Goal: Information Seeking & Learning: Learn about a topic

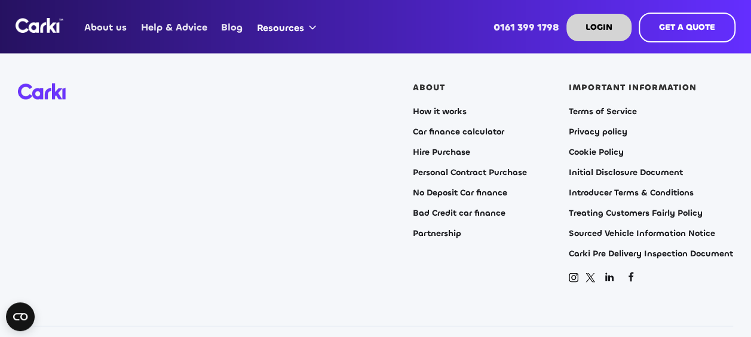
scroll to position [3108, 0]
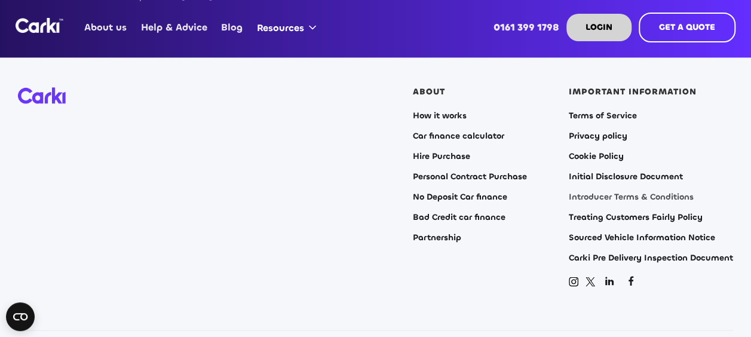
click at [605, 192] on link "Introducer Terms & Conditions" at bounding box center [631, 197] width 125 height 10
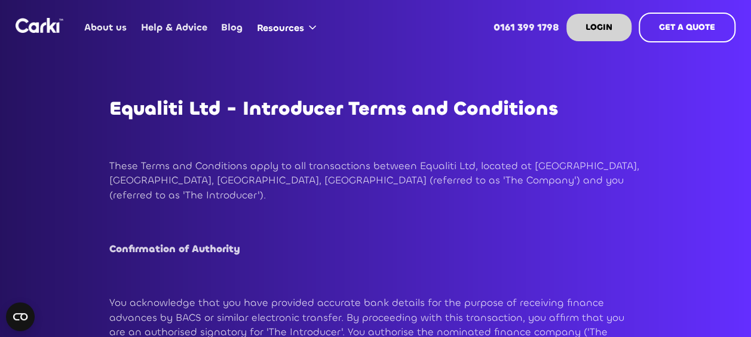
click at [552, 197] on p "These Terms and Conditions apply to all transactions between Equaliti Ltd, loca…" at bounding box center [375, 181] width 533 height 44
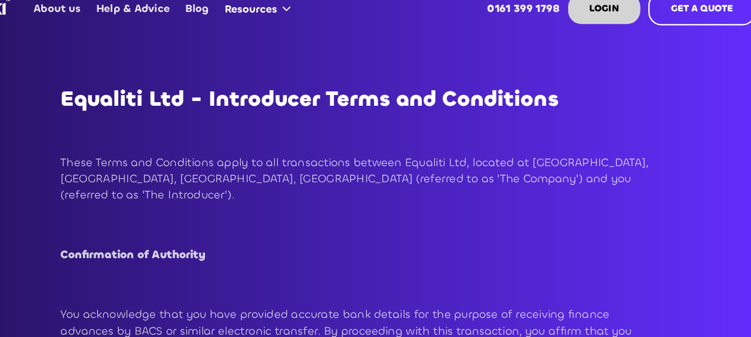
drag, startPoint x: 553, startPoint y: 214, endPoint x: 544, endPoint y: 218, distance: 9.9
click at [544, 218] on h2 "‍" at bounding box center [375, 226] width 533 height 22
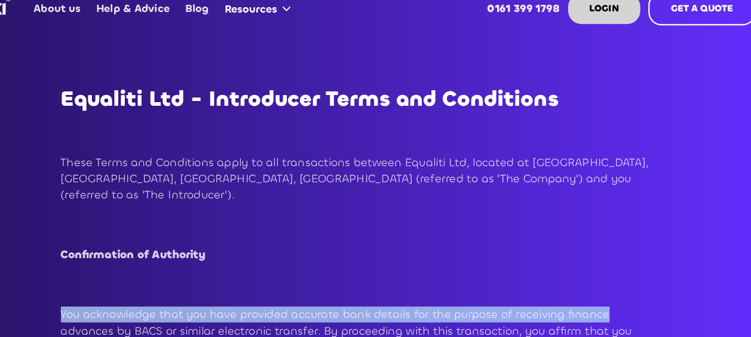
drag, startPoint x: 599, startPoint y: 289, endPoint x: 573, endPoint y: 283, distance: 27.1
click at [573, 283] on h2 "‍" at bounding box center [375, 279] width 533 height 22
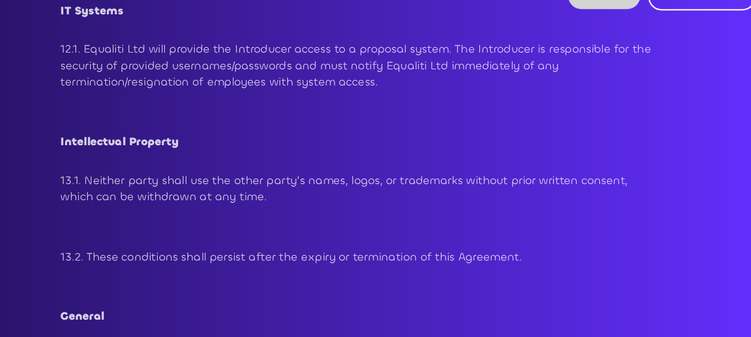
scroll to position [4981, 0]
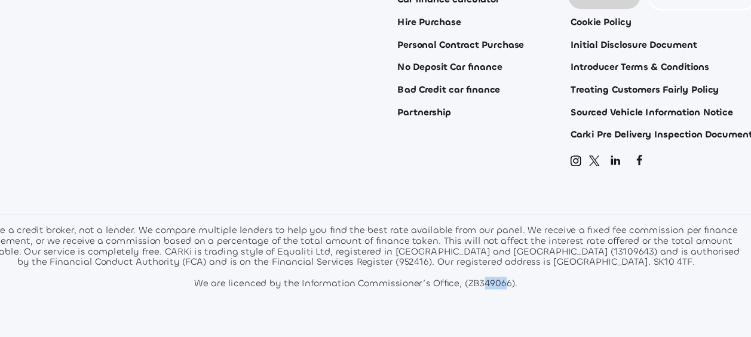
drag, startPoint x: 487, startPoint y: 292, endPoint x: 508, endPoint y: 262, distance: 37.0
click at [508, 262] on section "ABOUT How it works Car finance calculator Hire Purchase Personal Contract Purch…" at bounding box center [375, 167] width 751 height 427
click at [557, 246] on div "We are a credit broker, not a lender. We compare multiple lenders to help you f…" at bounding box center [375, 264] width 699 height 57
drag, startPoint x: 556, startPoint y: 244, endPoint x: 537, endPoint y: 281, distance: 42.2
click at [537, 281] on section "ABOUT How it works Car finance calculator Hire Purchase Personal Contract Purch…" at bounding box center [375, 167] width 751 height 427
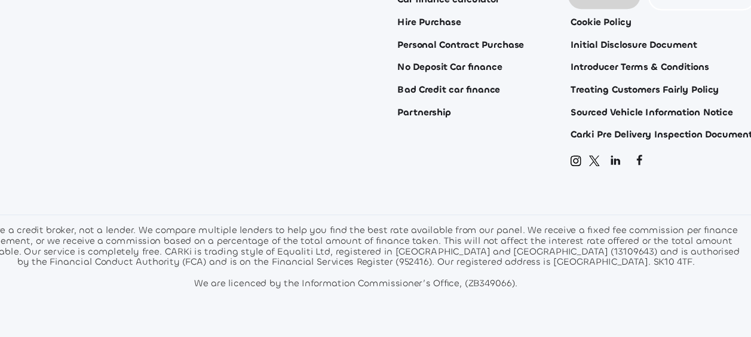
click at [641, 279] on section "ABOUT How it works Car finance calculator Hire Purchase Personal Contract Purch…" at bounding box center [375, 167] width 751 height 427
drag, startPoint x: 641, startPoint y: 279, endPoint x: 596, endPoint y: 314, distance: 57.5
click at [596, 314] on section "ABOUT How it works Car finance calculator Hire Purchase Personal Contract Purch…" at bounding box center [375, 167] width 751 height 427
click at [629, 280] on section "ABOUT How it works Car finance calculator Hire Purchase Personal Contract Purch…" at bounding box center [375, 167] width 751 height 427
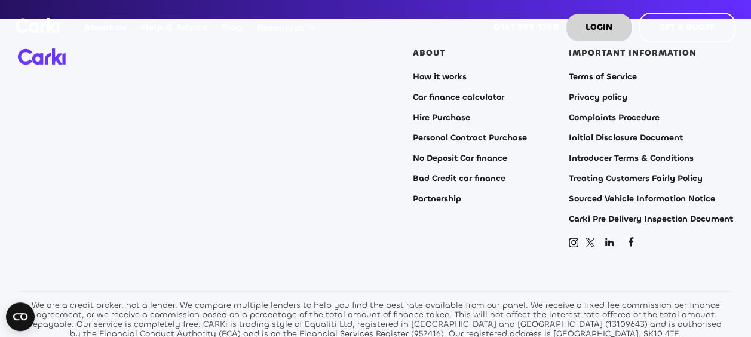
scroll to position [4692, 0]
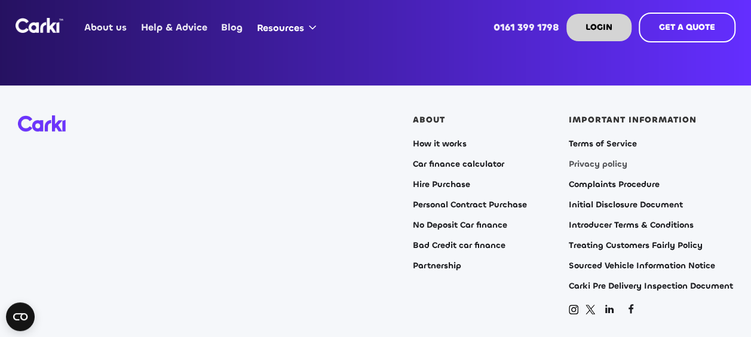
click at [612, 160] on link "Privacy policy" at bounding box center [598, 165] width 59 height 10
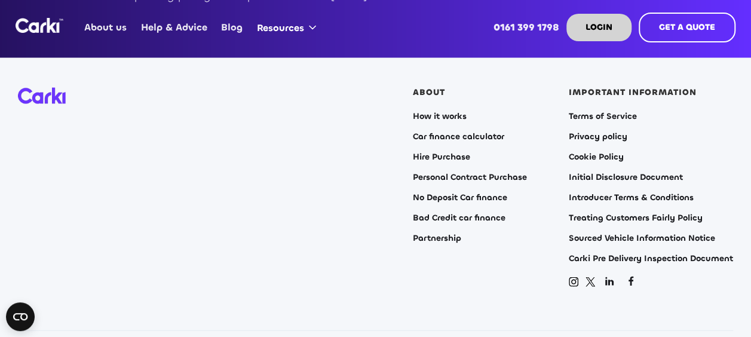
scroll to position [5715, 0]
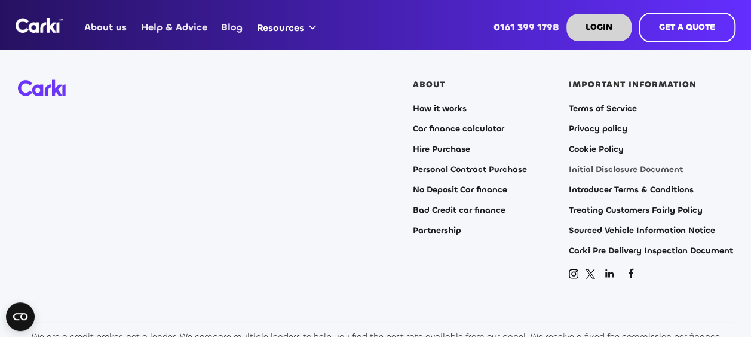
click at [588, 165] on link "Initial Disclosure Document" at bounding box center [626, 170] width 114 height 10
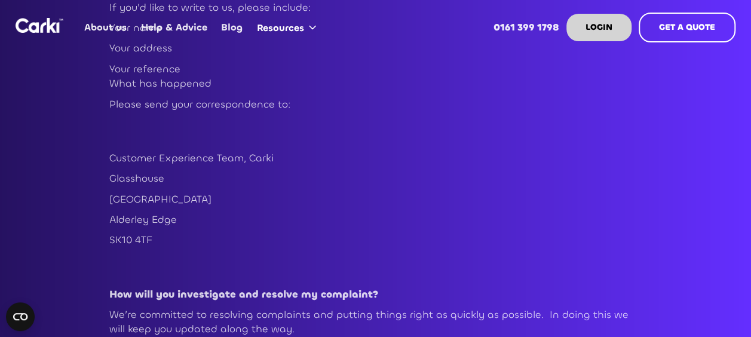
scroll to position [1712, 0]
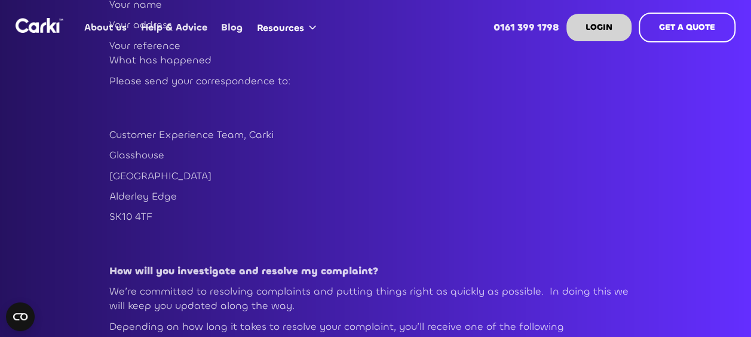
click at [155, 210] on p "SK10 4TF" at bounding box center [375, 217] width 533 height 14
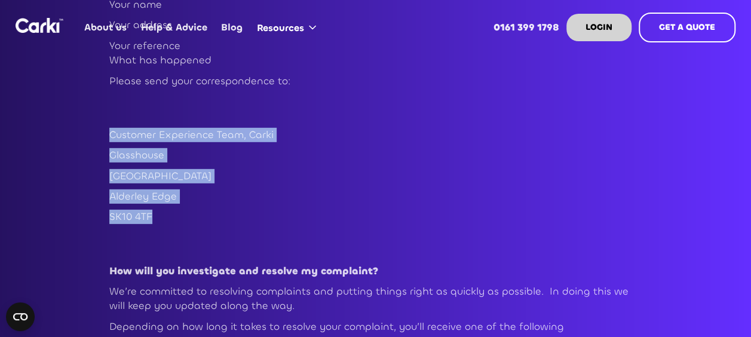
drag, startPoint x: 155, startPoint y: 188, endPoint x: 108, endPoint y: 108, distance: 93.3
copy div "Customer Experience Team, Carki Glasshouse Alderley Park Alderley Edge SK10 4TF"
click at [102, 26] on link "About us" at bounding box center [106, 27] width 56 height 47
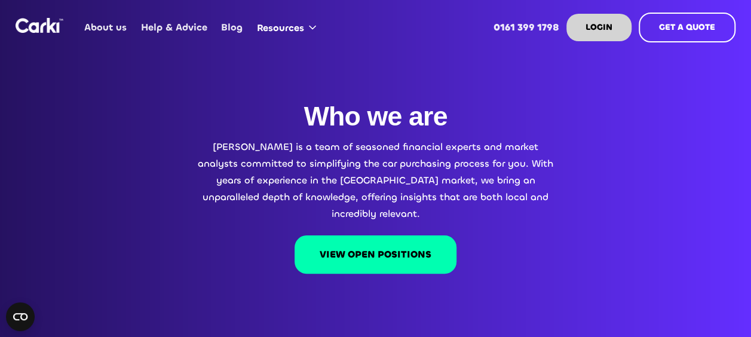
scroll to position [26, 0]
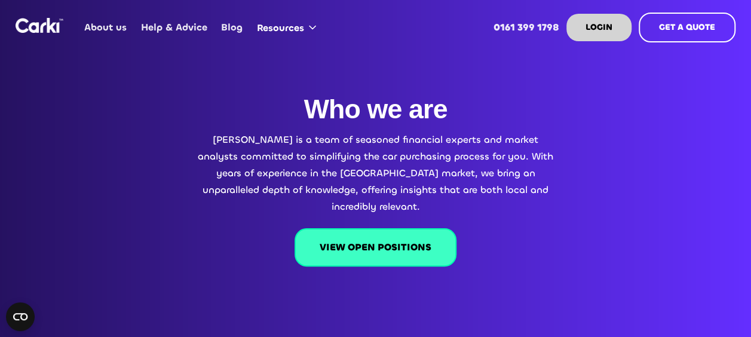
click at [385, 228] on link "VIEW OPEN POSITIONS" at bounding box center [376, 247] width 162 height 38
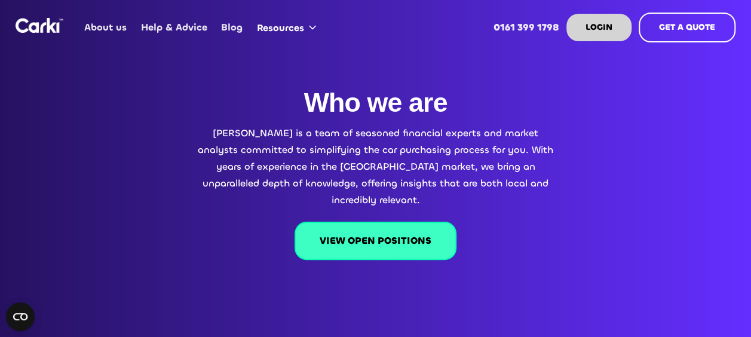
click at [385, 227] on link "VIEW OPEN POSITIONS" at bounding box center [376, 241] width 162 height 38
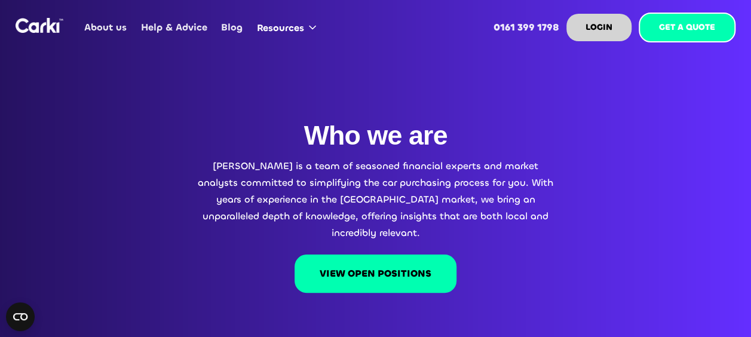
click at [677, 32] on strong "GET A QUOTE" at bounding box center [687, 27] width 56 height 11
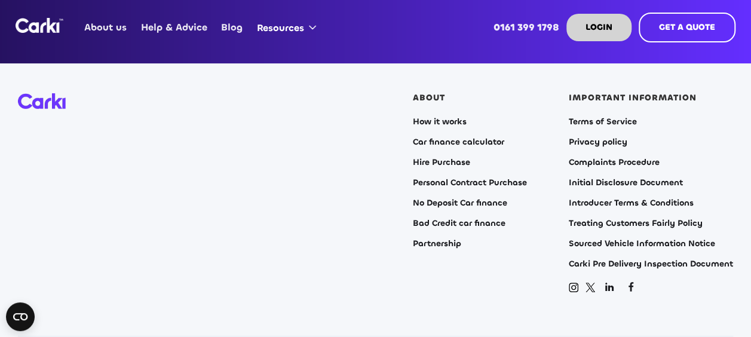
scroll to position [2521, 0]
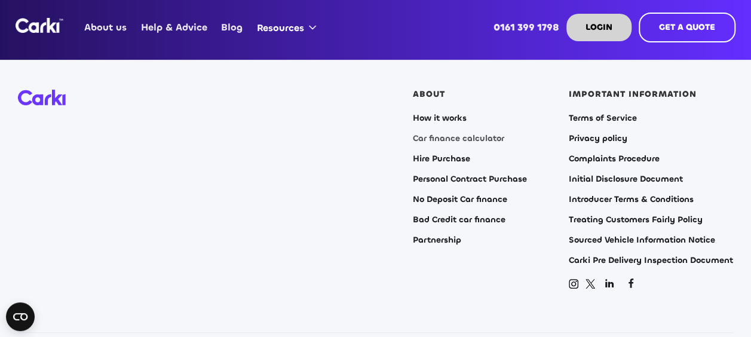
click at [448, 134] on link "Car finance calculator" at bounding box center [458, 139] width 91 height 10
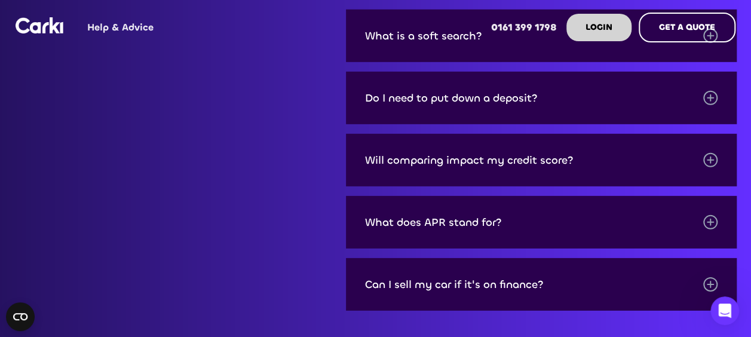
scroll to position [1697, 0]
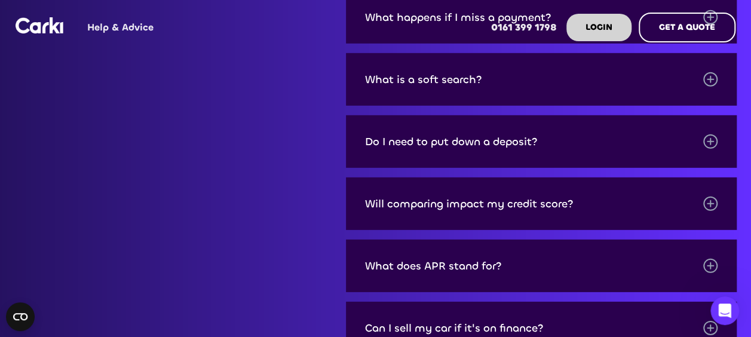
click at [452, 79] on div "What is a soft search?" at bounding box center [423, 80] width 117 height 12
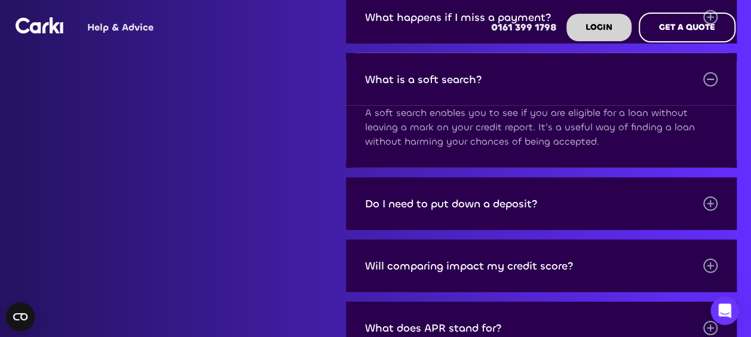
click at [218, 189] on div "Support FAQs Everything you need to know about CARKi and Car finance. Can’t fin…" at bounding box center [375, 142] width 723 height 550
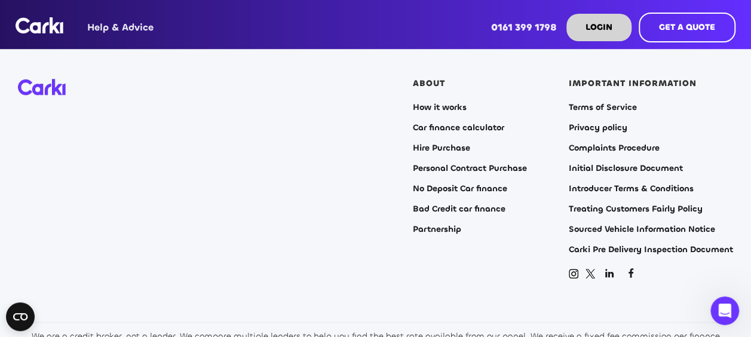
click at [335, 173] on div "ABOUT How it works Car finance calculator Hire Purchase Personal Contract Purch…" at bounding box center [375, 179] width 715 height 201
click at [446, 148] on link "Hire Purchase" at bounding box center [441, 148] width 57 height 10
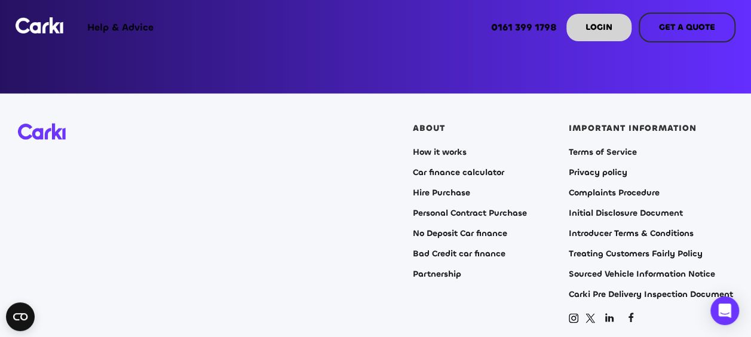
scroll to position [3321, 0]
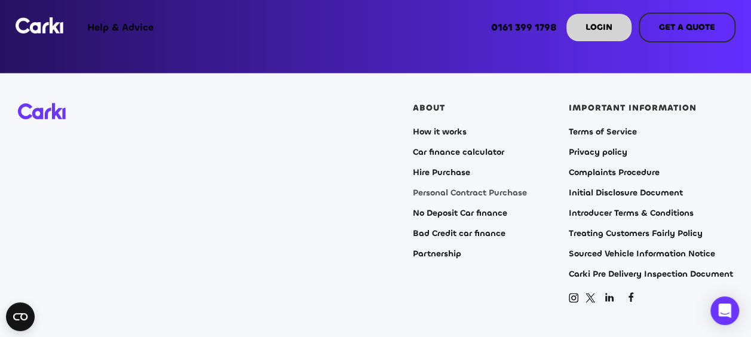
click at [440, 191] on link "Personal Contract Purchase" at bounding box center [470, 193] width 114 height 10
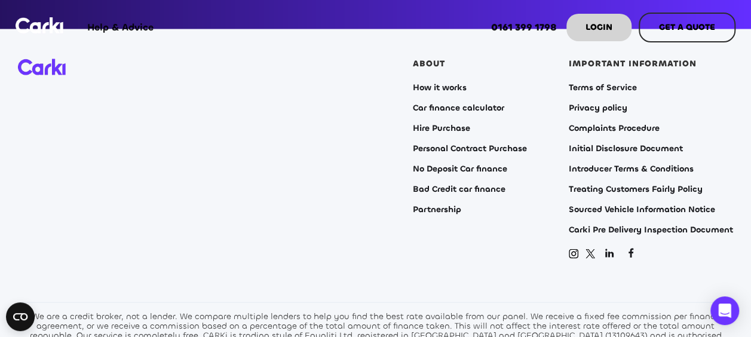
scroll to position [3355, 0]
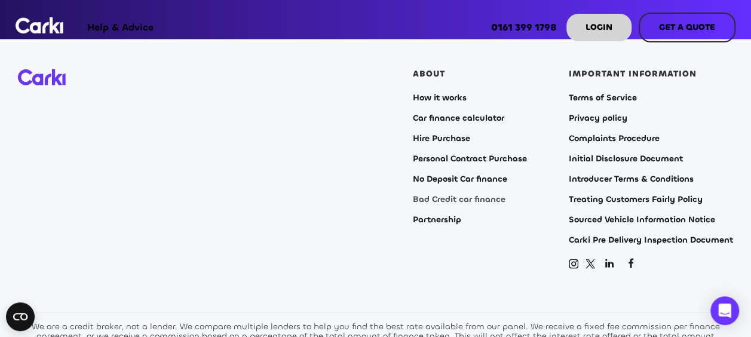
click at [478, 199] on link "Bad Credit car finance" at bounding box center [459, 199] width 93 height 10
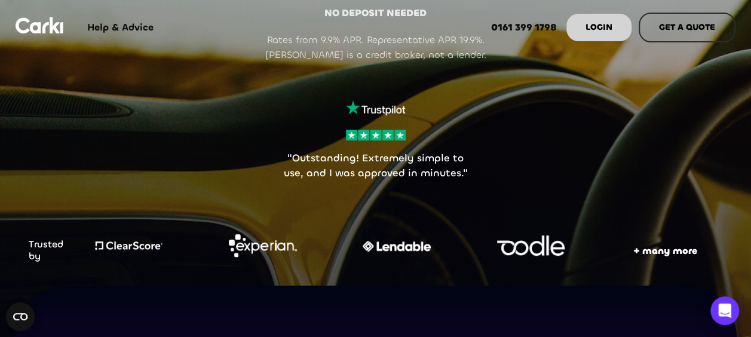
scroll to position [380, 0]
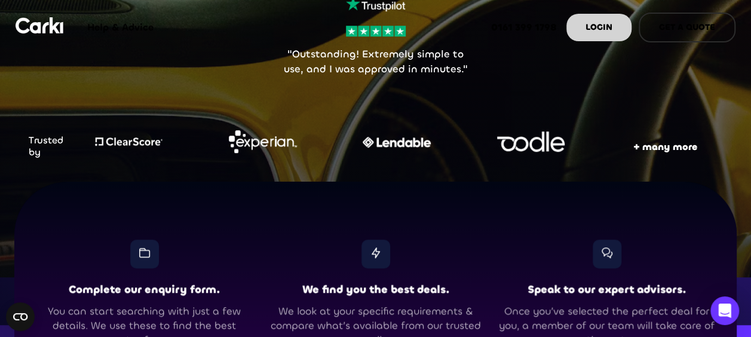
click at [637, 144] on strong "+ many more" at bounding box center [665, 146] width 64 height 13
click at [637, 143] on strong "+ many more" at bounding box center [665, 146] width 64 height 13
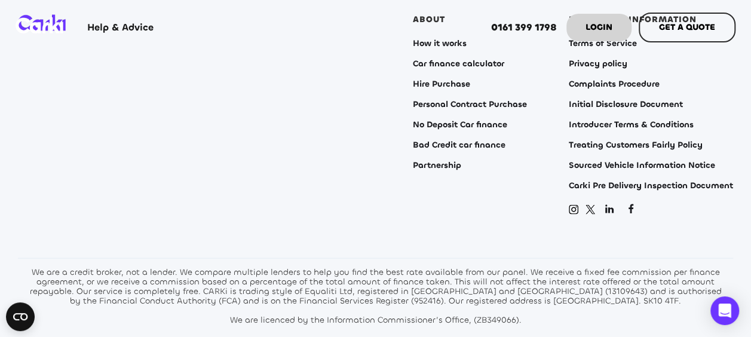
scroll to position [3344, 0]
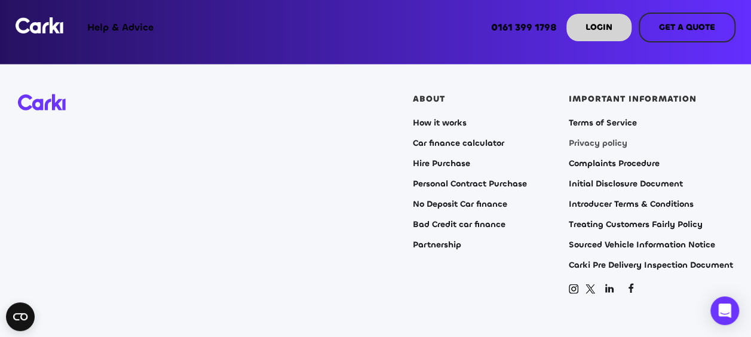
click at [611, 143] on link "Privacy policy" at bounding box center [598, 143] width 59 height 10
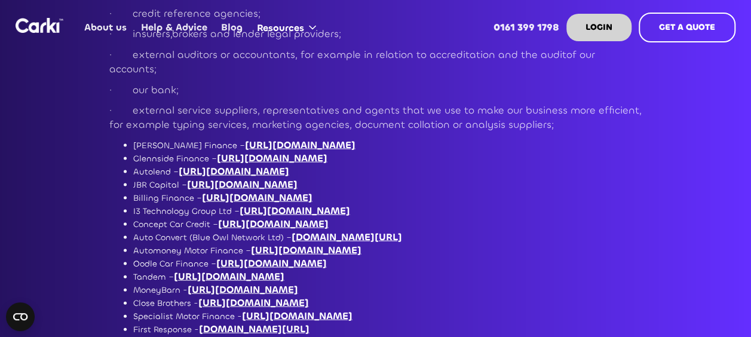
scroll to position [3390, 0]
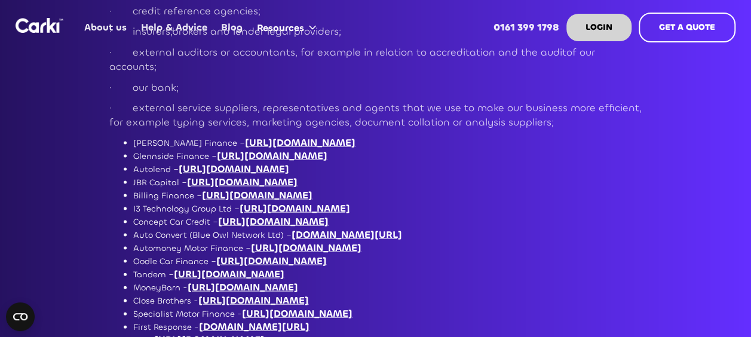
click at [298, 281] on link "[URL][DOMAIN_NAME]" at bounding box center [243, 287] width 111 height 13
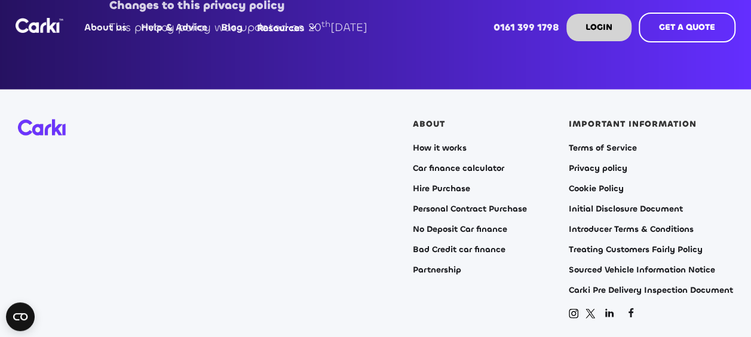
scroll to position [5668, 0]
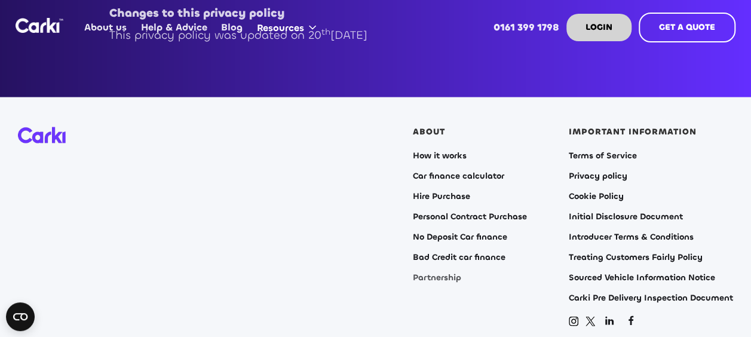
click at [422, 273] on link "Partnership" at bounding box center [437, 278] width 48 height 10
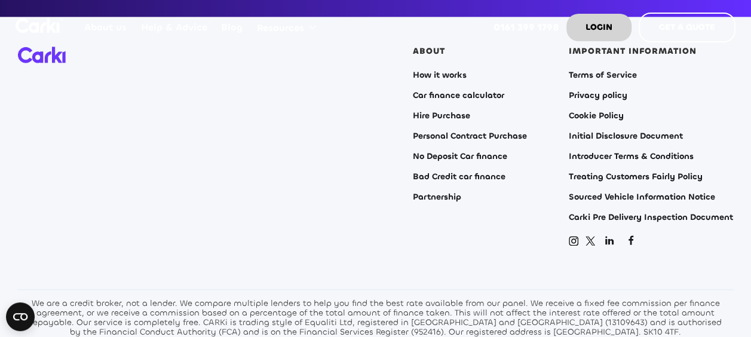
scroll to position [2997, 0]
